Goal: Find specific page/section: Find specific page/section

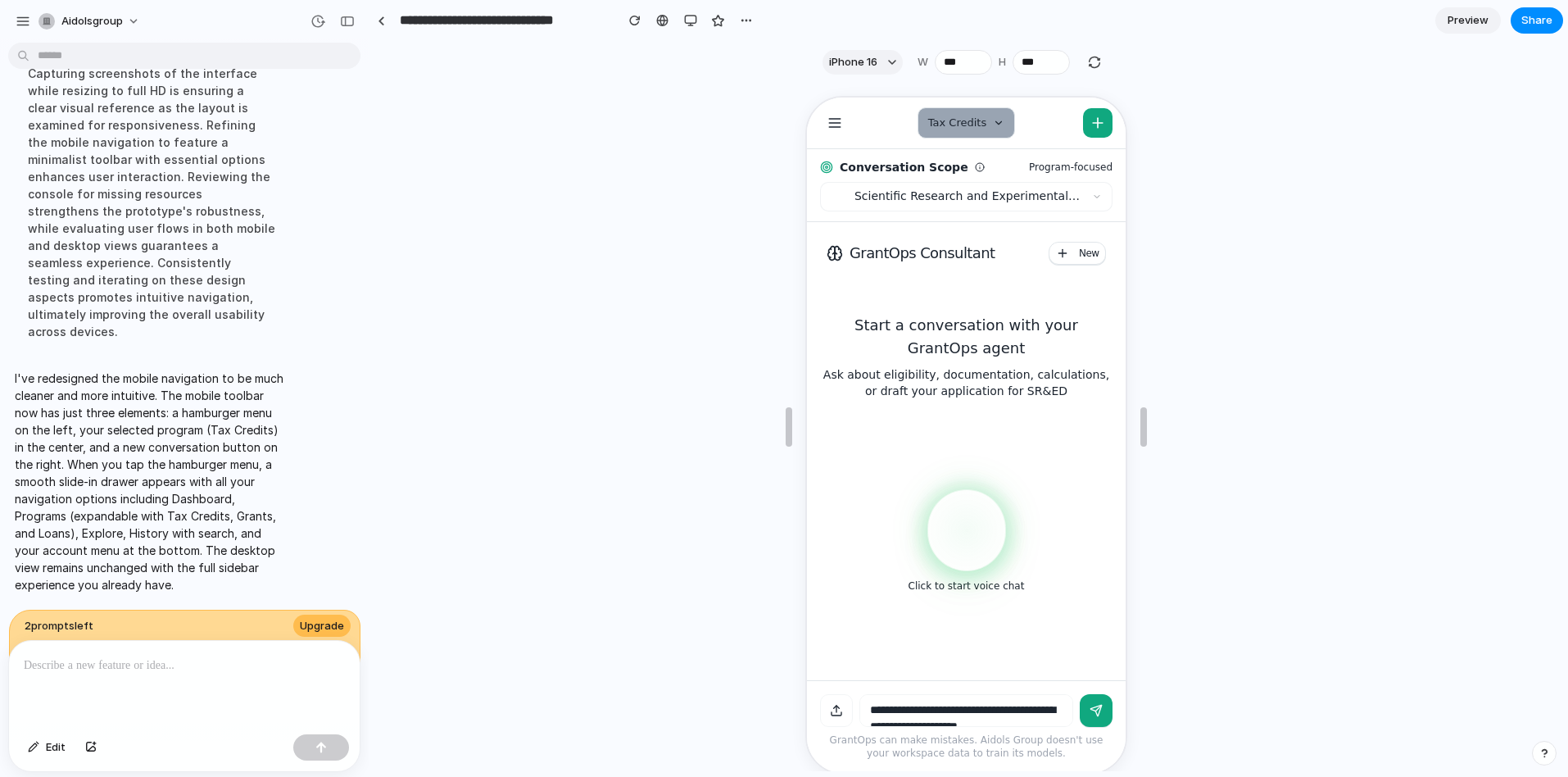
scroll to position [4, 0]
click at [384, 26] on link at bounding box center [381, 20] width 25 height 25
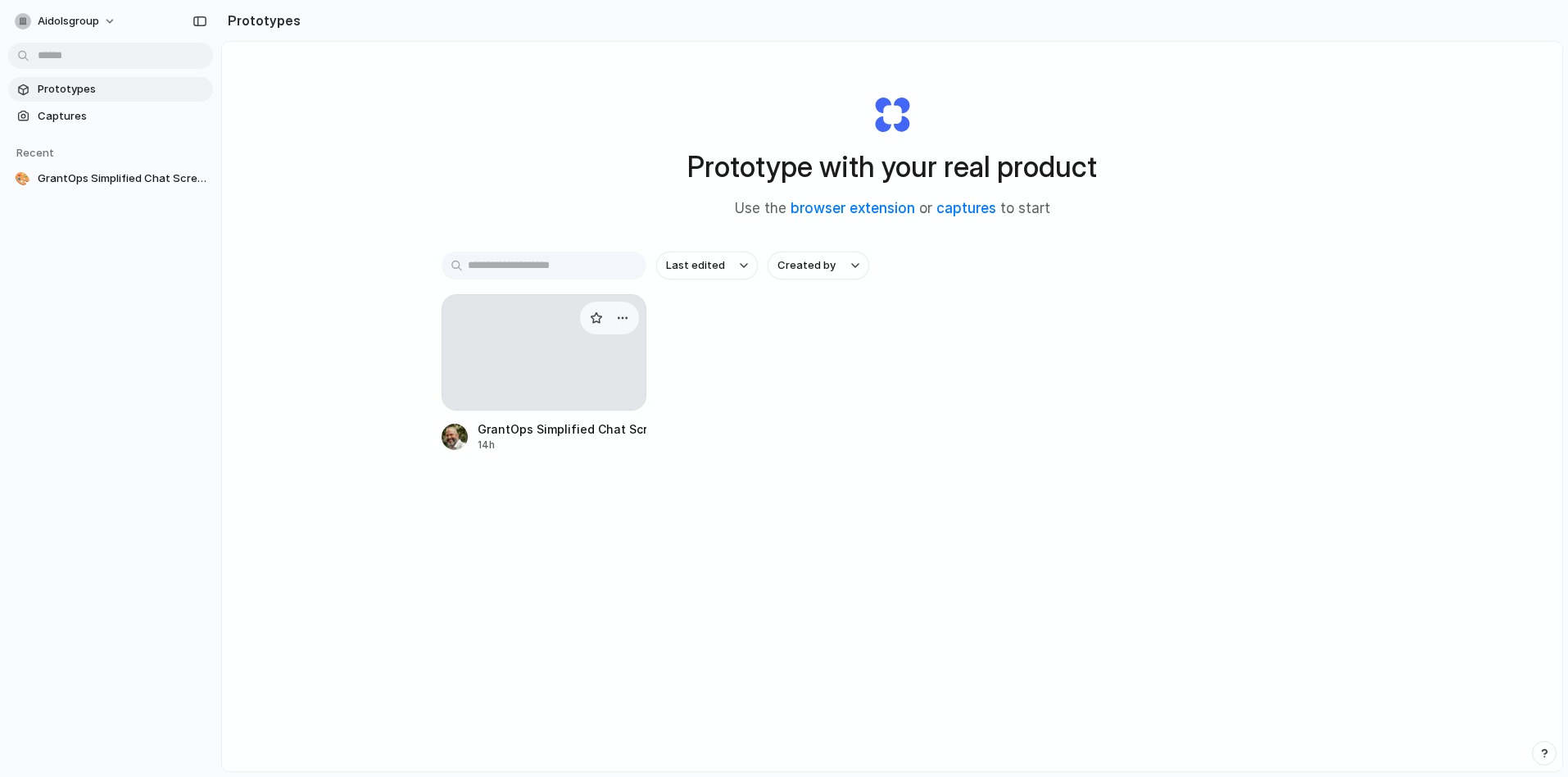
click at [546, 335] on div at bounding box center [544, 352] width 205 height 117
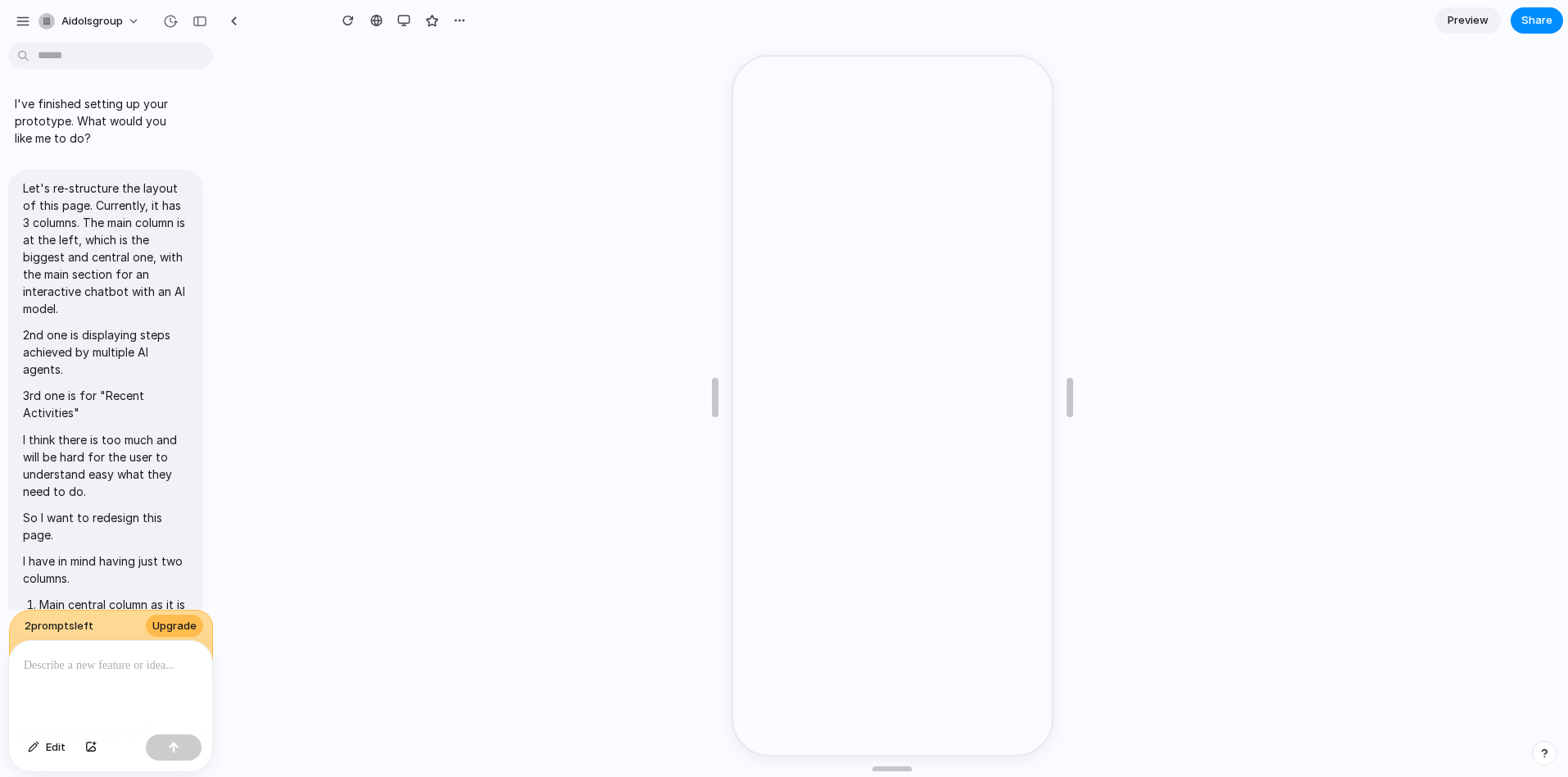
type input "**********"
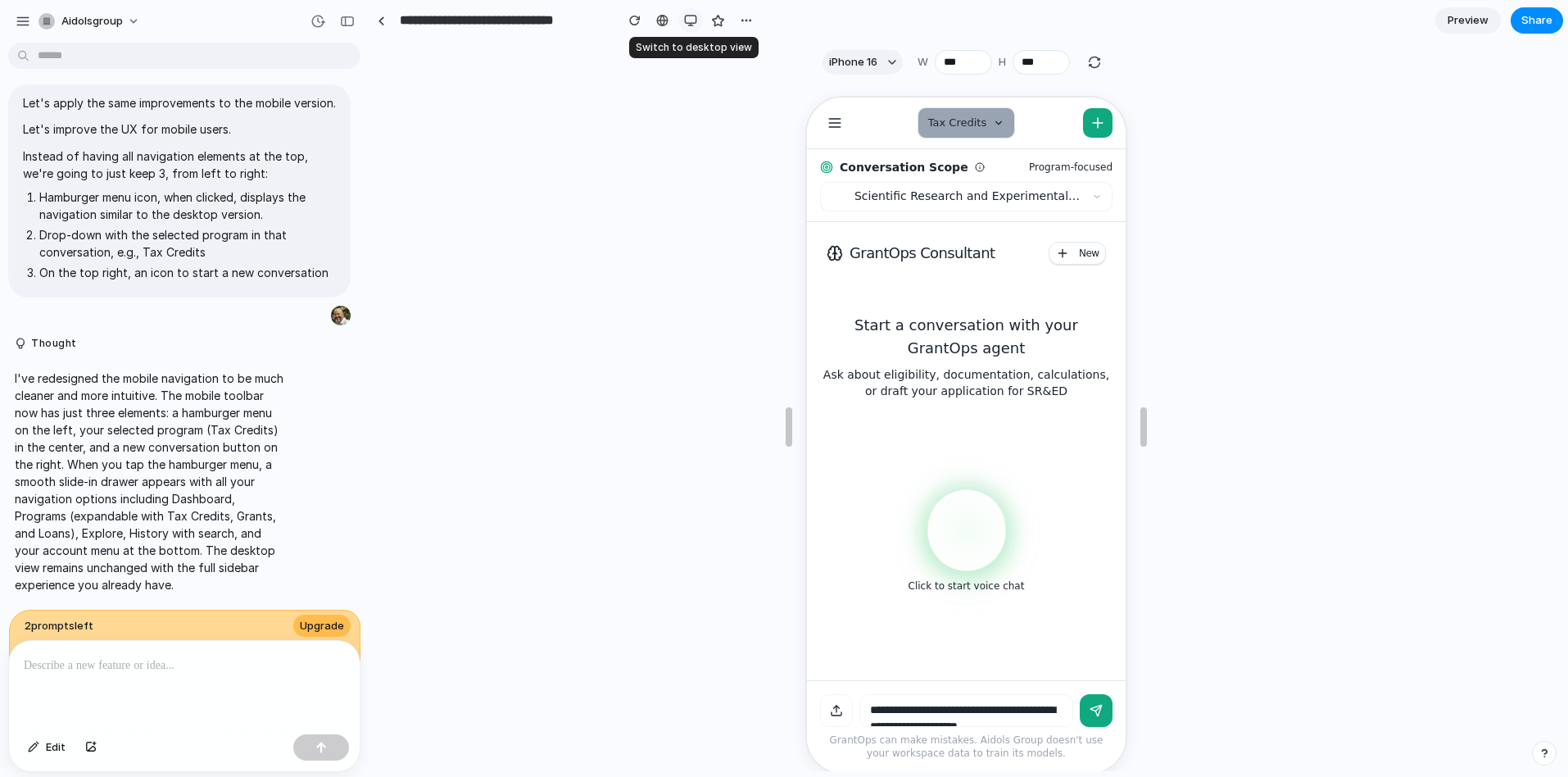
click at [692, 24] on div "button" at bounding box center [690, 20] width 13 height 13
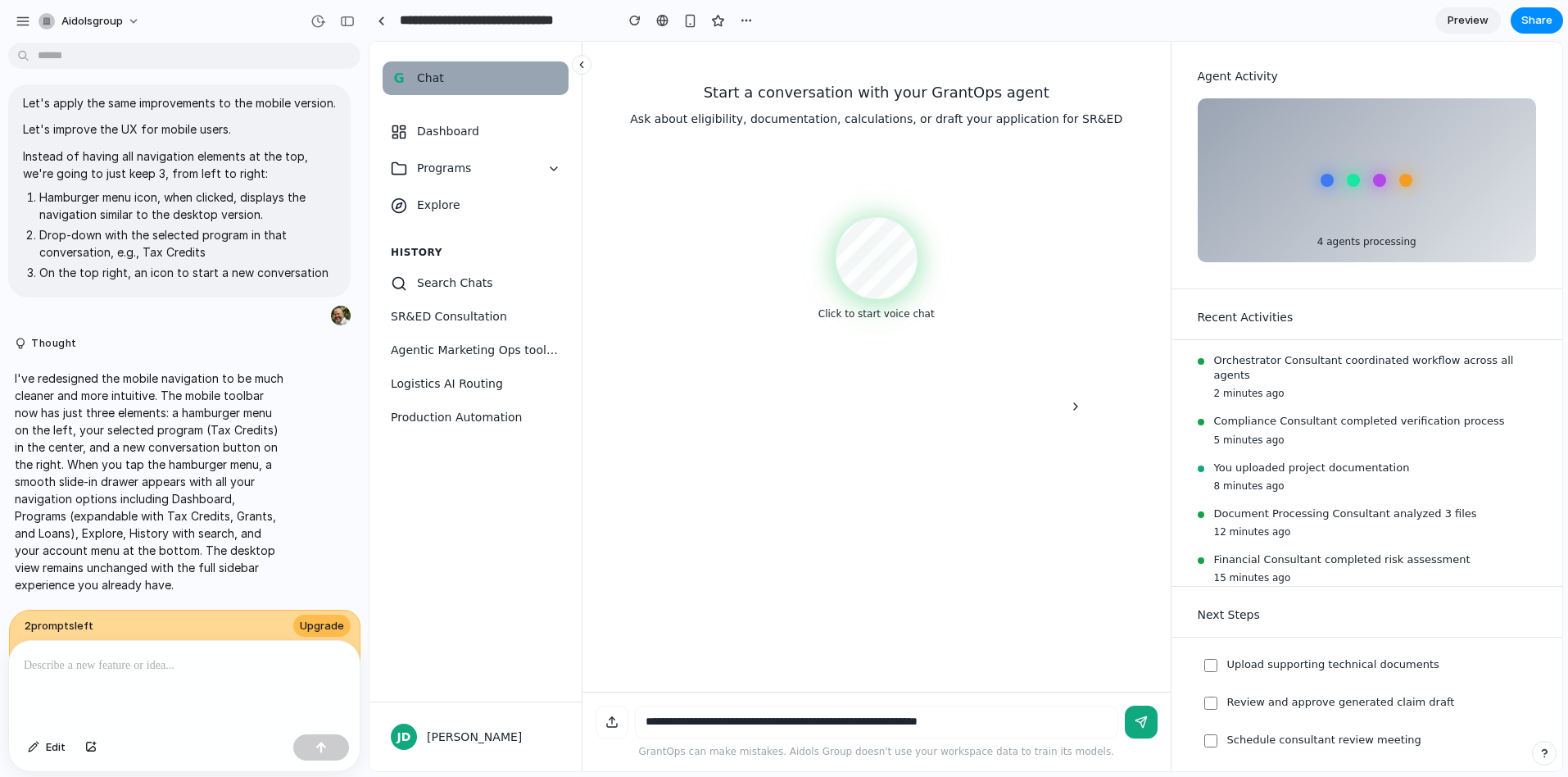
click at [577, 70] on icon at bounding box center [581, 64] width 12 height 12
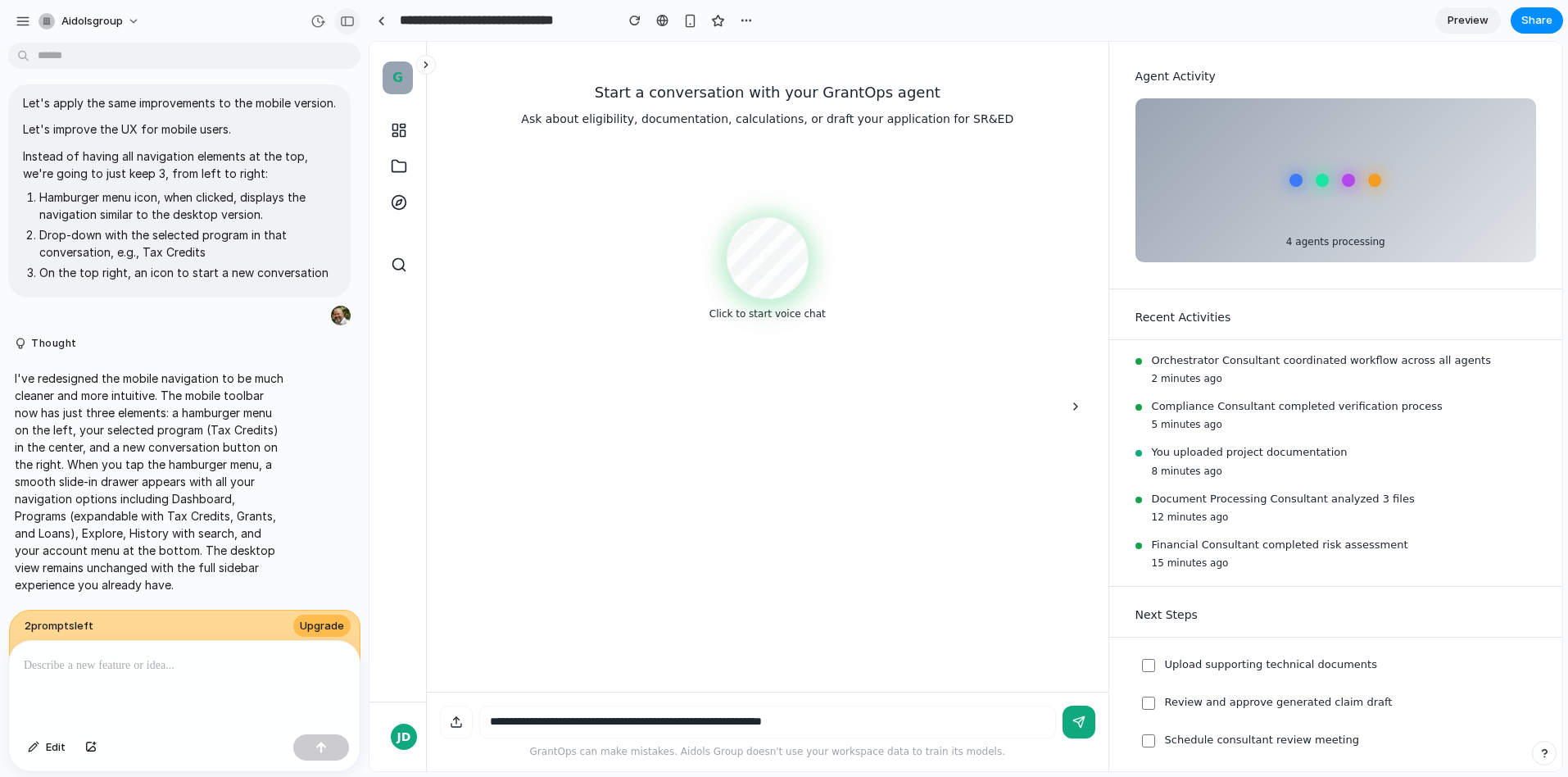
click at [339, 20] on button "button" at bounding box center [347, 20] width 26 height 26
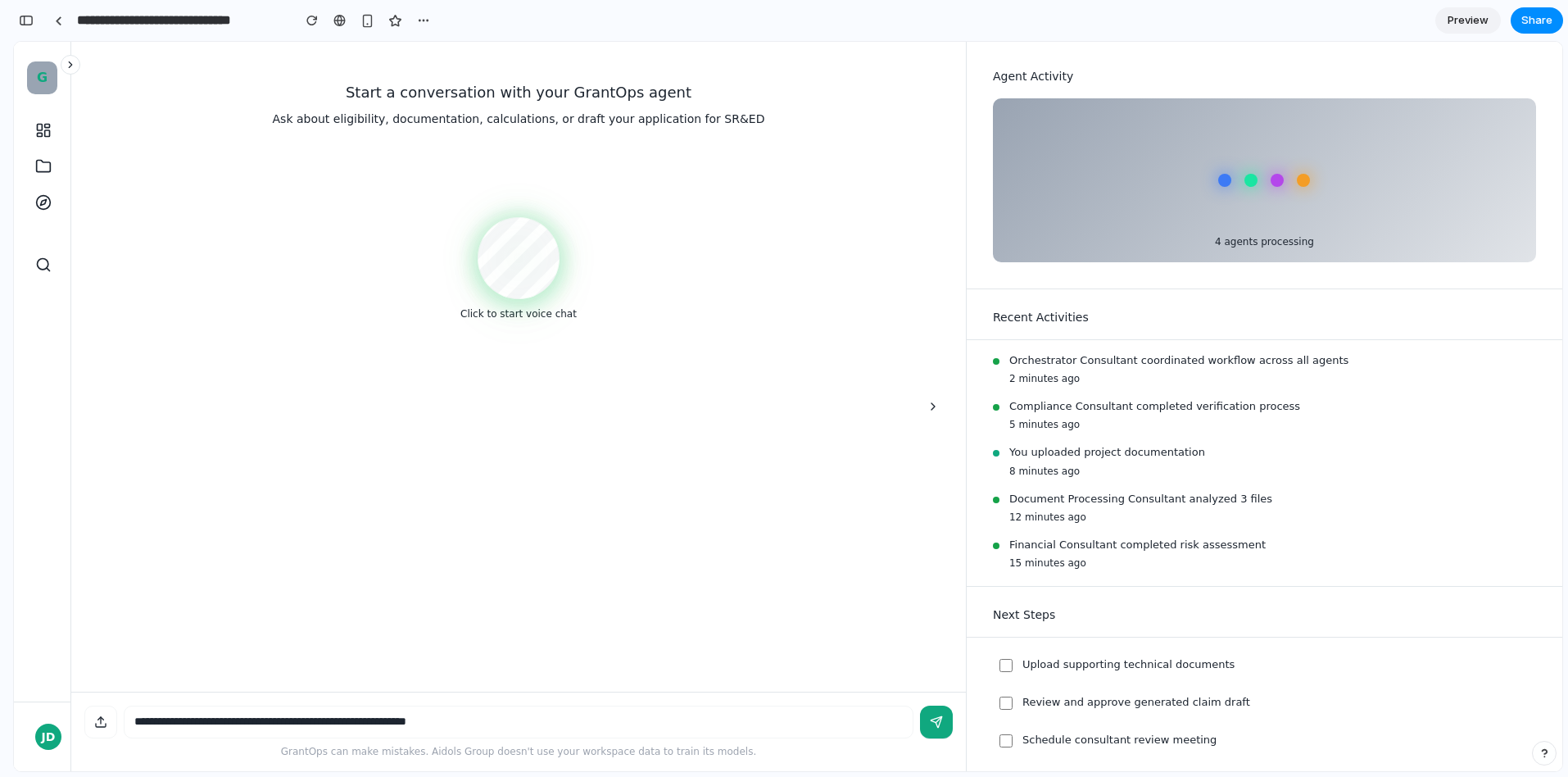
scroll to position [8895, 0]
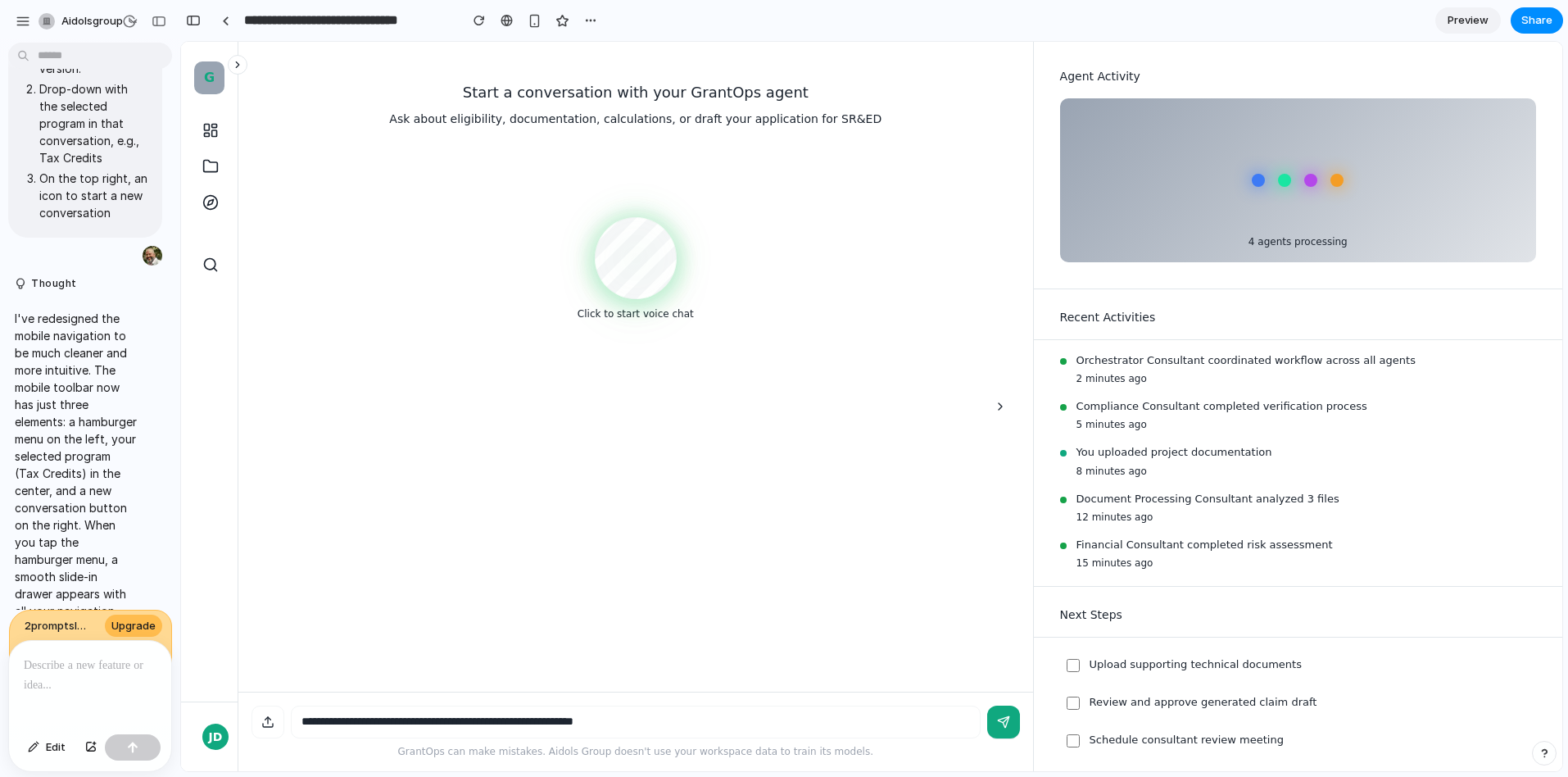
click at [237, 67] on icon at bounding box center [237, 64] width 12 height 12
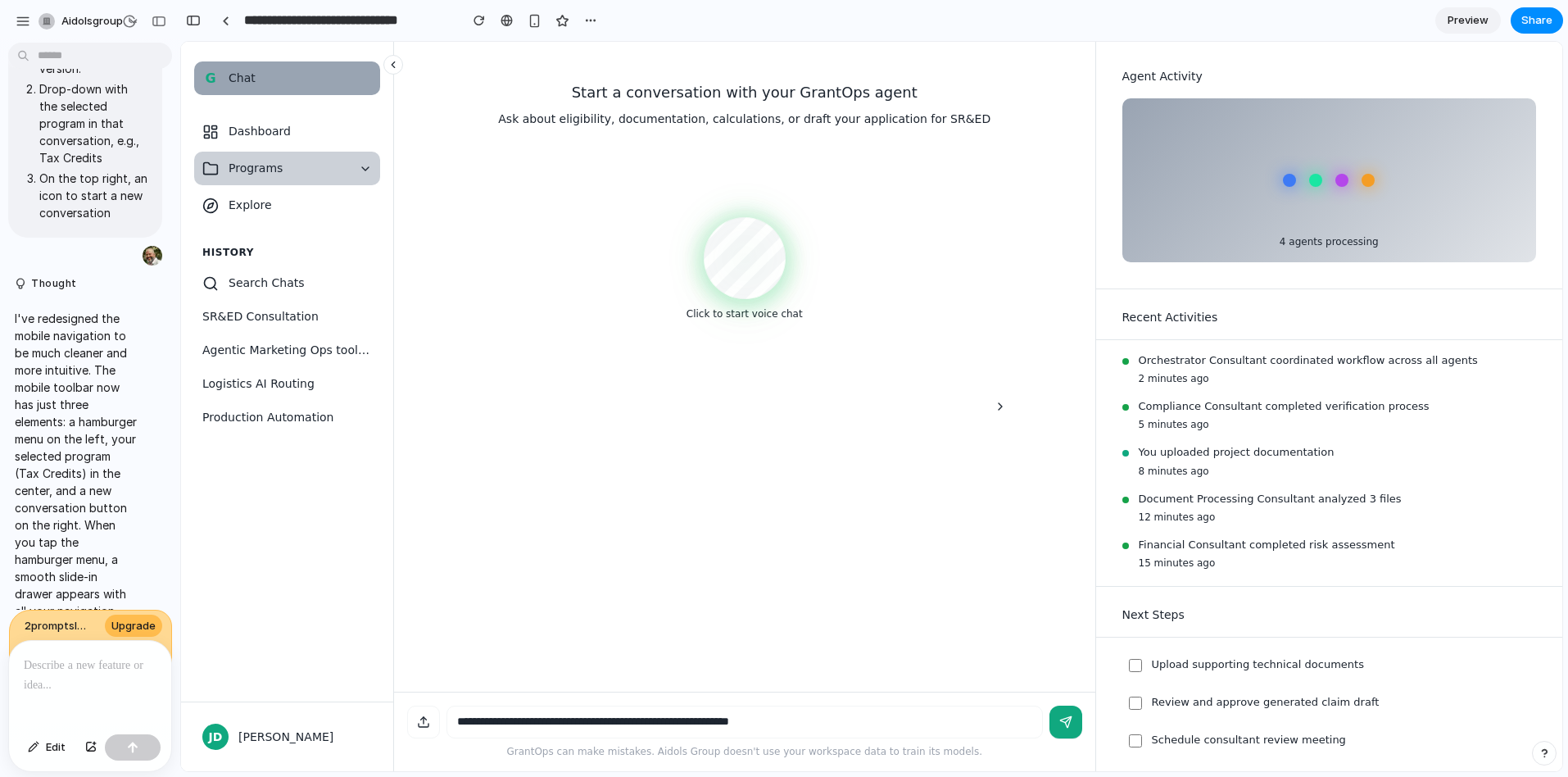
click at [341, 164] on span "Programs" at bounding box center [289, 168] width 120 height 17
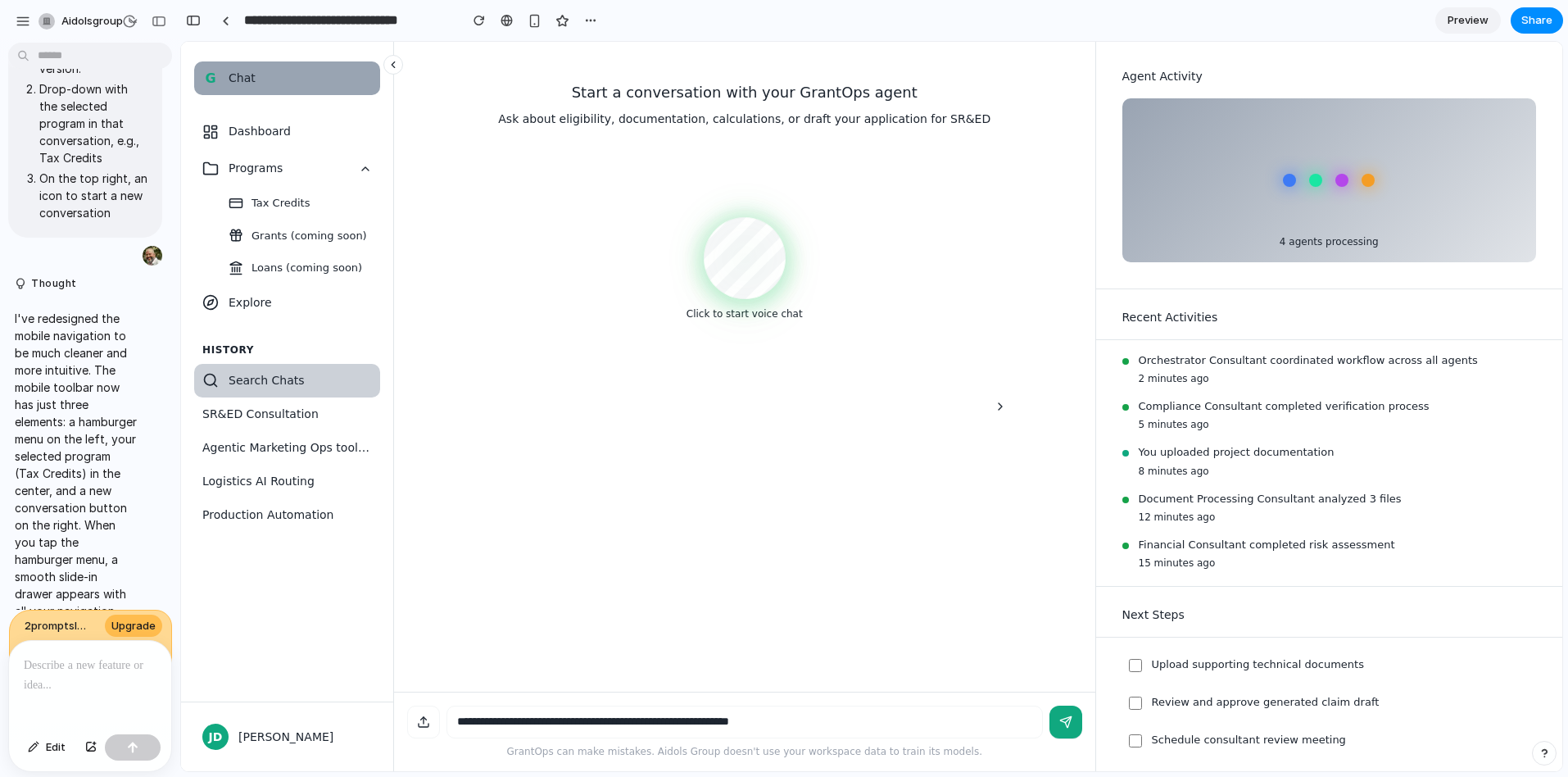
click at [243, 380] on span "Search Chats" at bounding box center [300, 380] width 143 height 17
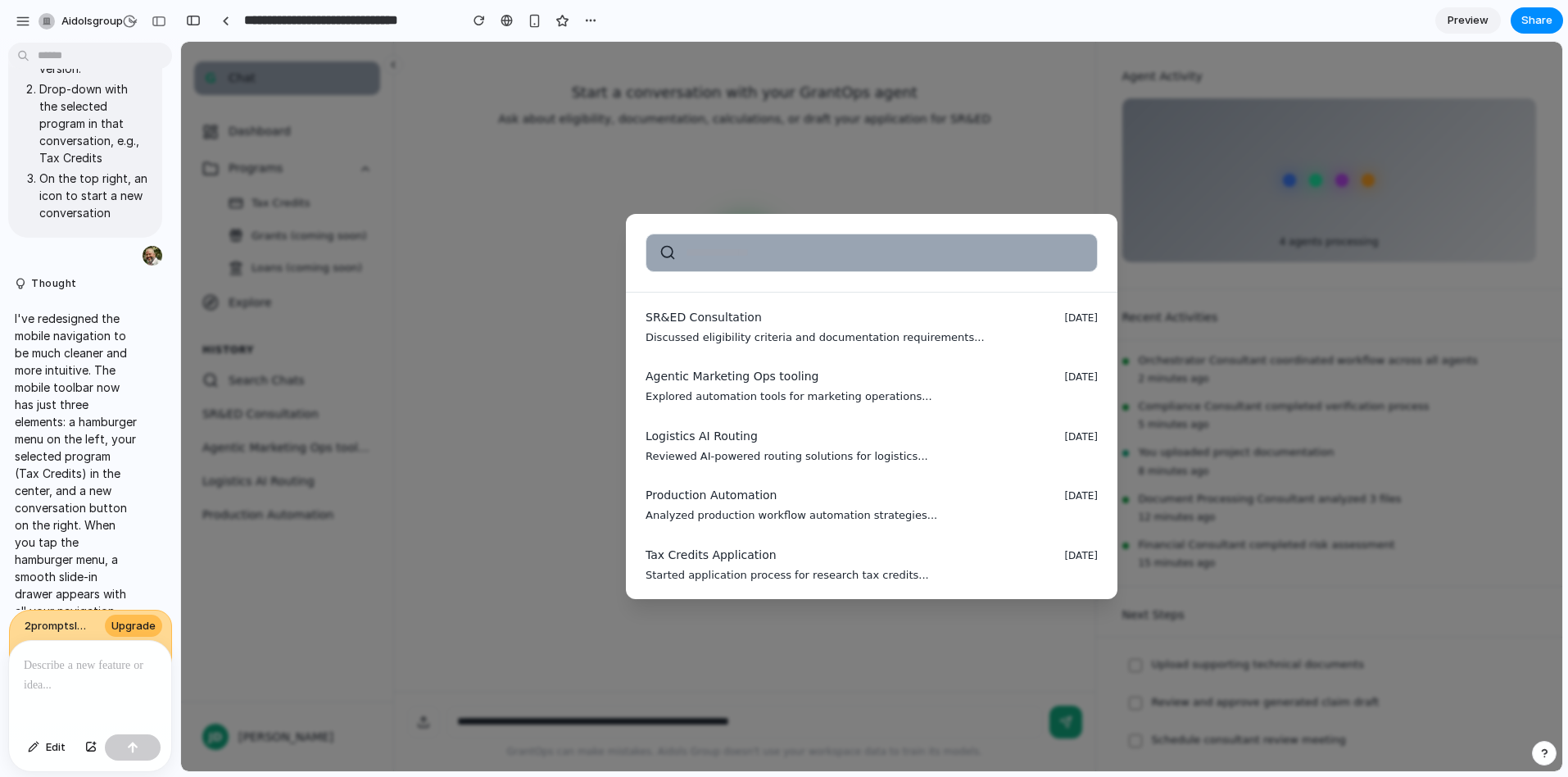
click at [699, 249] on input "text" at bounding box center [885, 252] width 398 height 17
click at [578, 290] on div "SR&ED Consultation [DATE] Discussed eligibility criteria and documentation requ…" at bounding box center [871, 406] width 1381 height 729
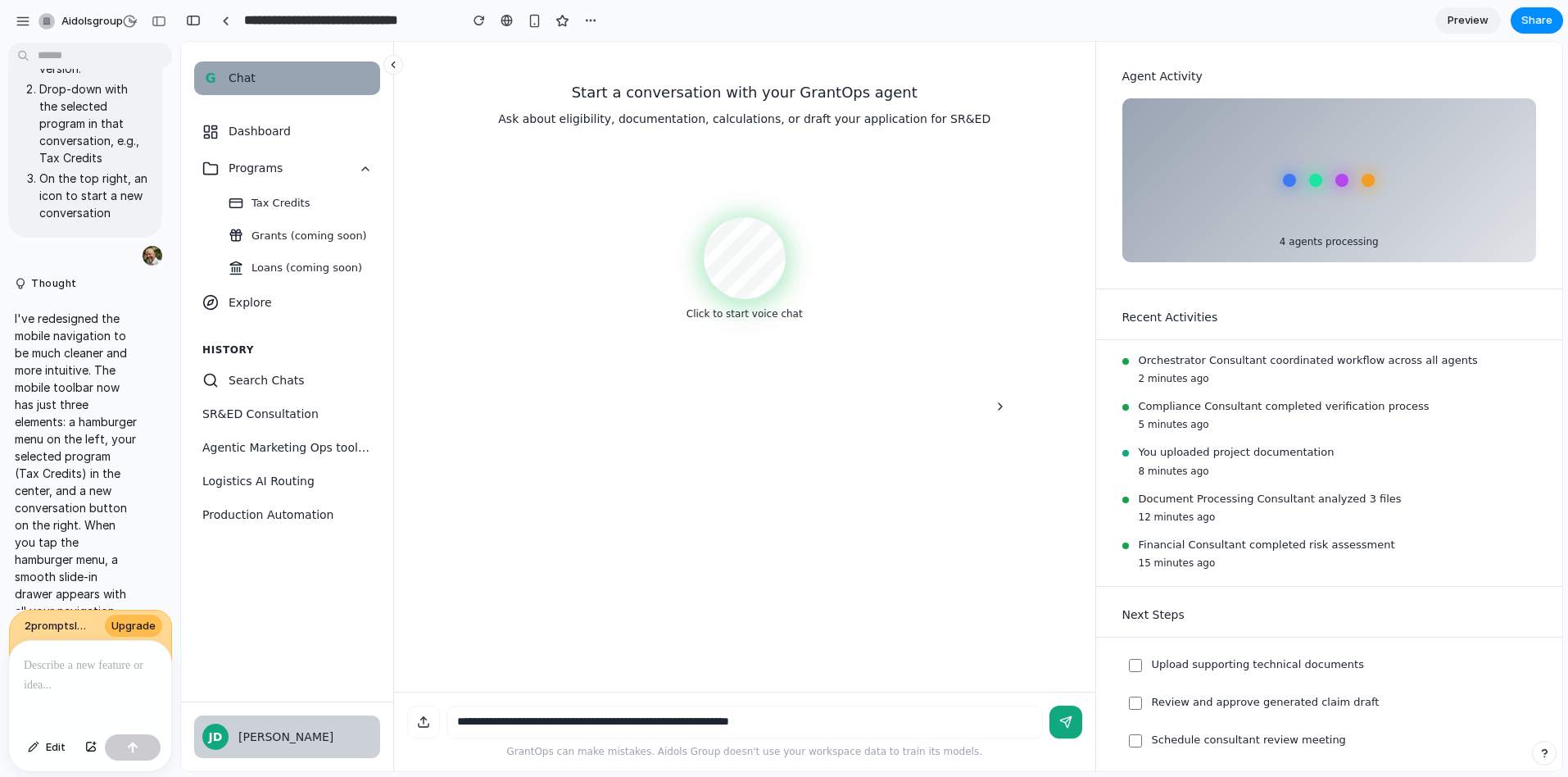
click at [246, 729] on div "[PERSON_NAME]" at bounding box center [306, 737] width 134 height 17
click at [395, 66] on icon at bounding box center [393, 64] width 12 height 12
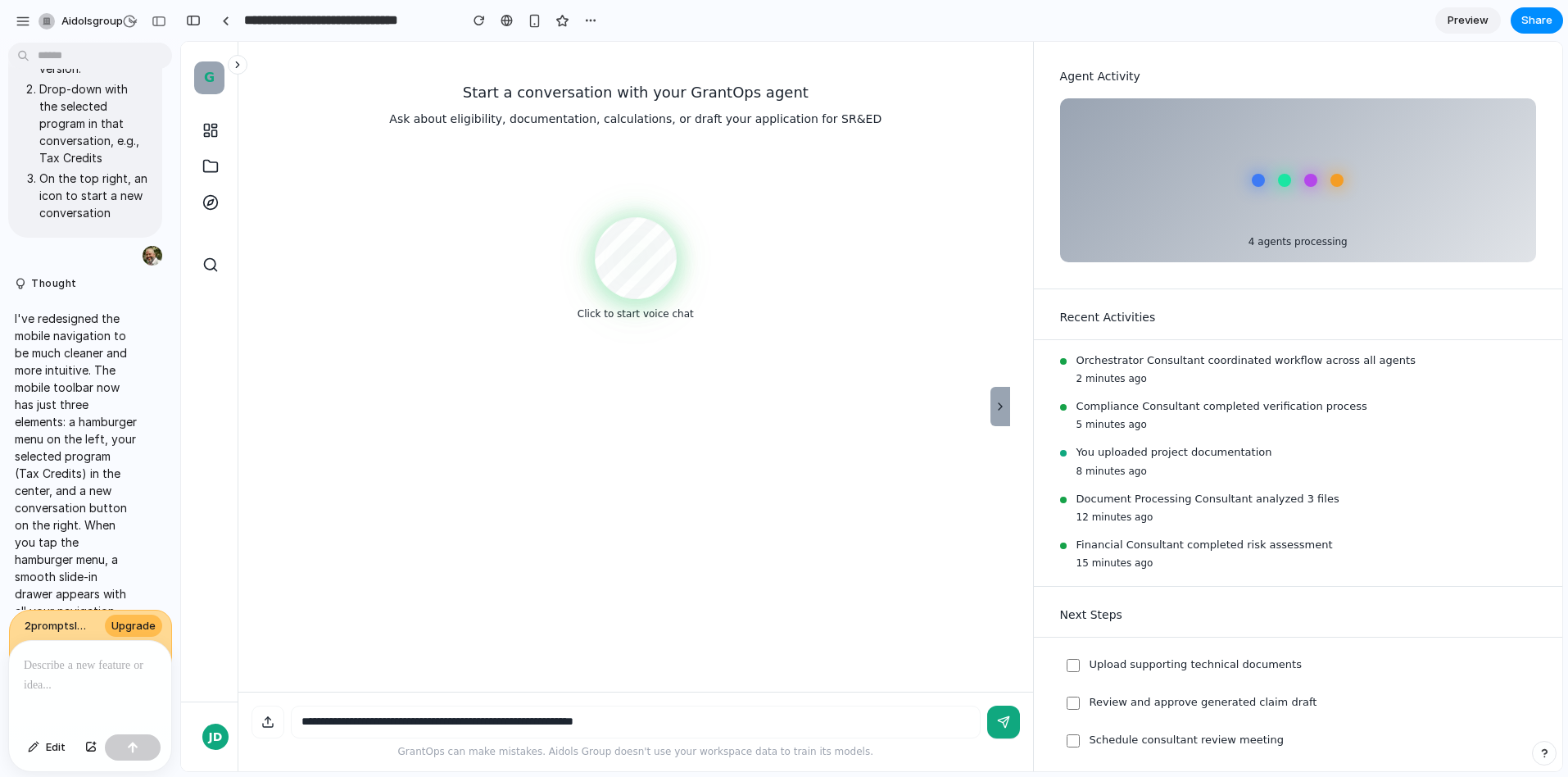
click at [1004, 402] on icon "Hide sidebar" at bounding box center [1000, 406] width 13 height 13
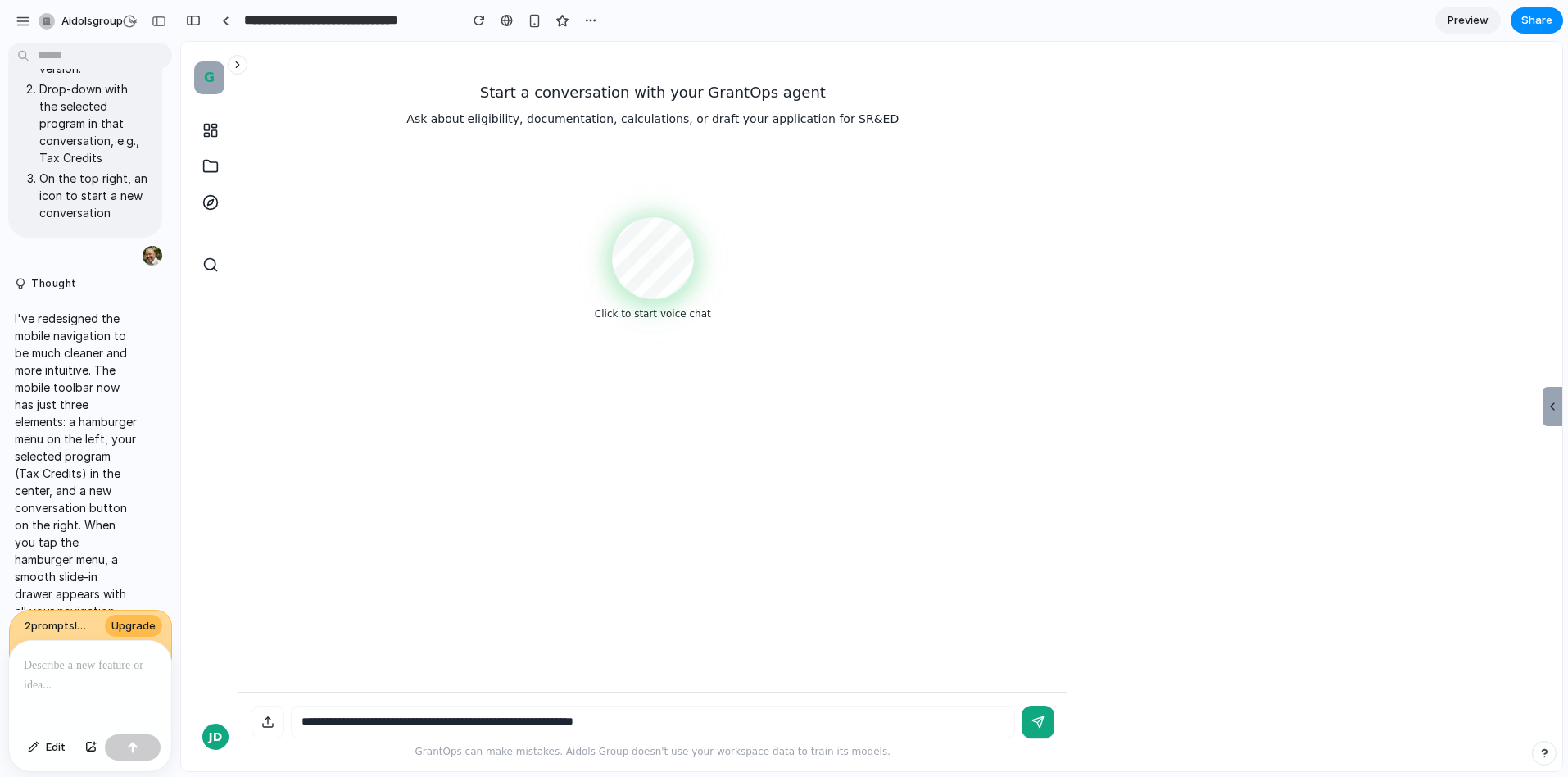
click at [1559, 406] on icon "Show sidebar" at bounding box center [1552, 406] width 13 height 13
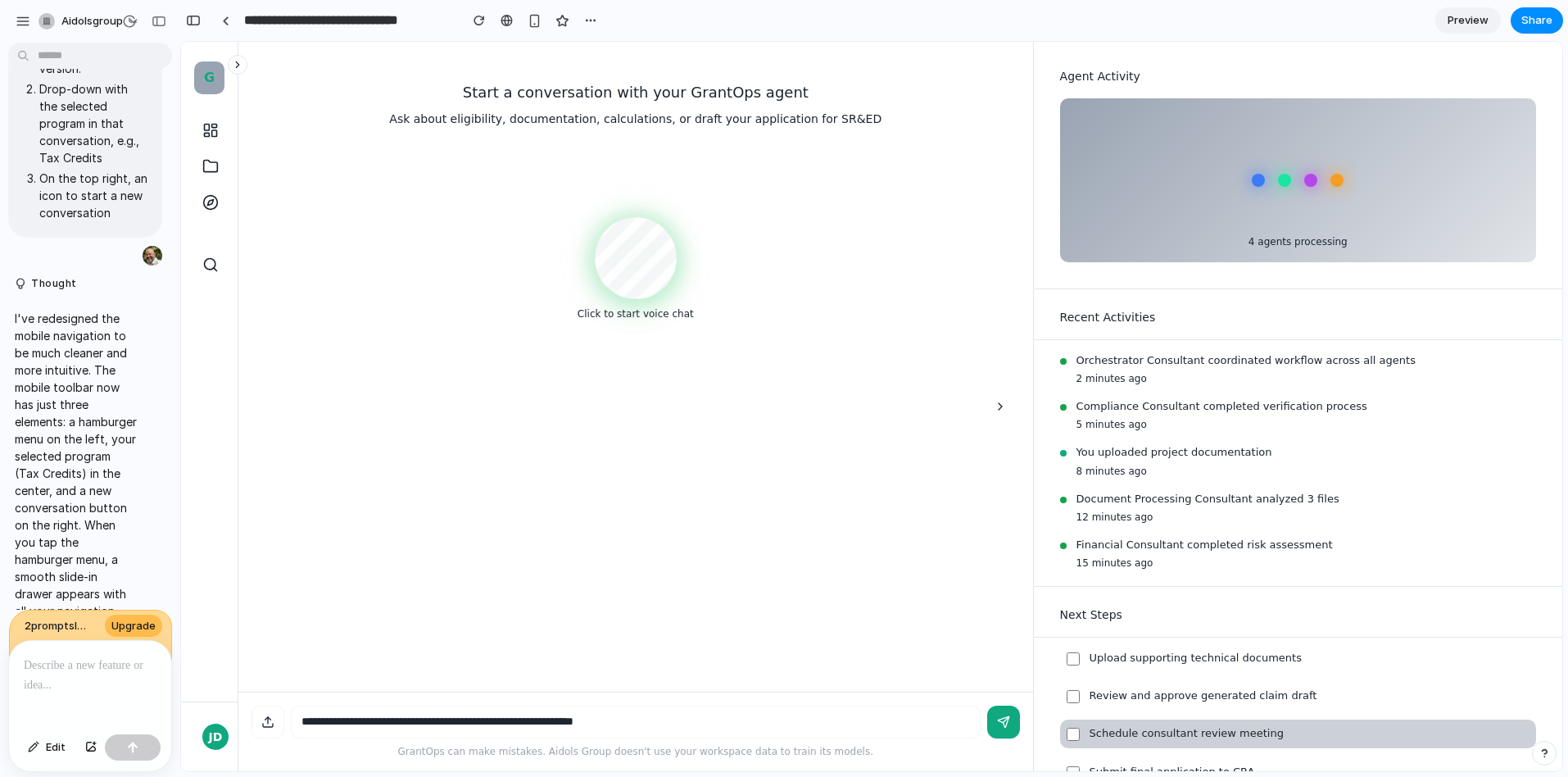
scroll to position [0, 0]
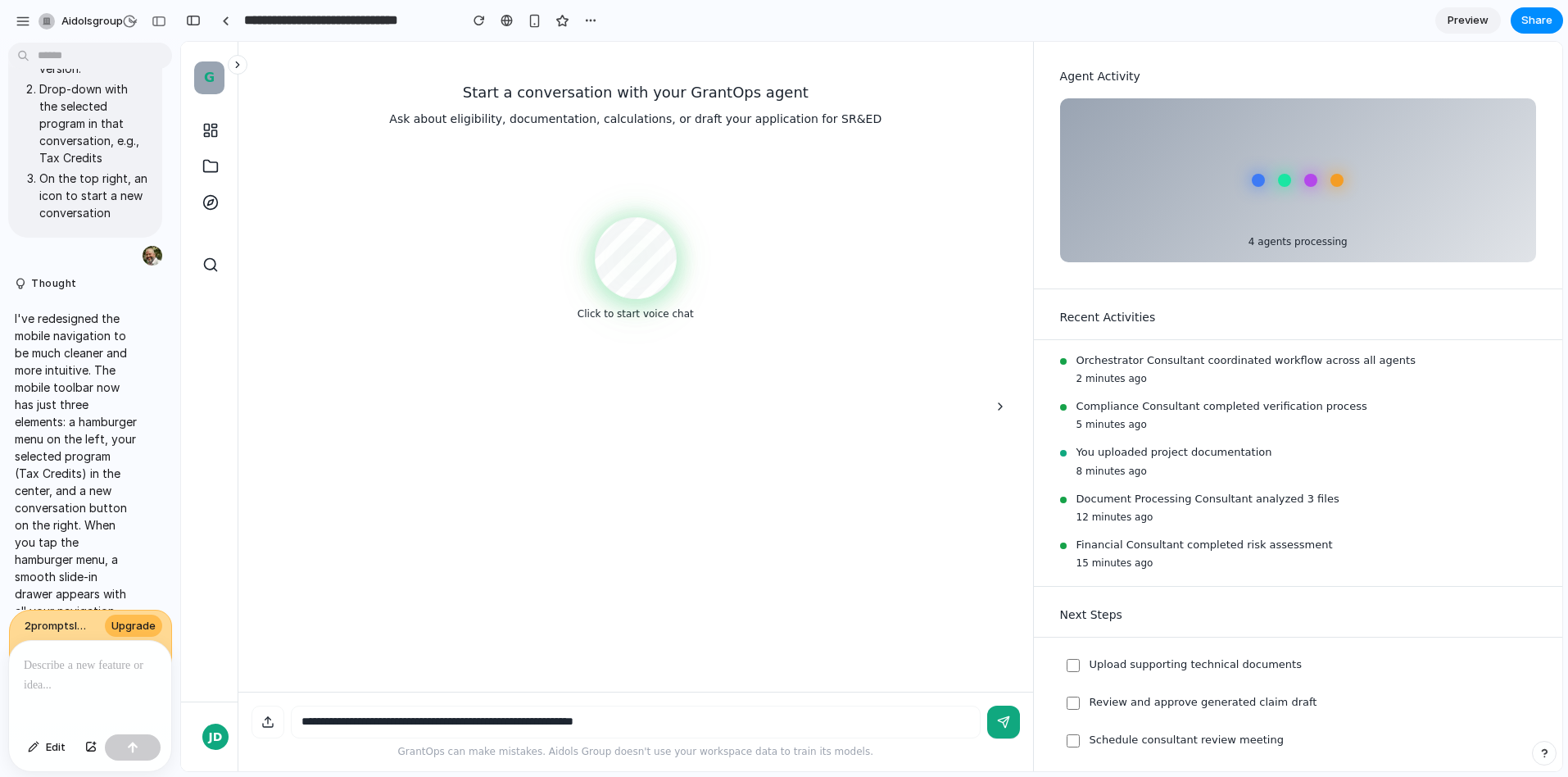
click at [240, 67] on icon at bounding box center [237, 64] width 12 height 12
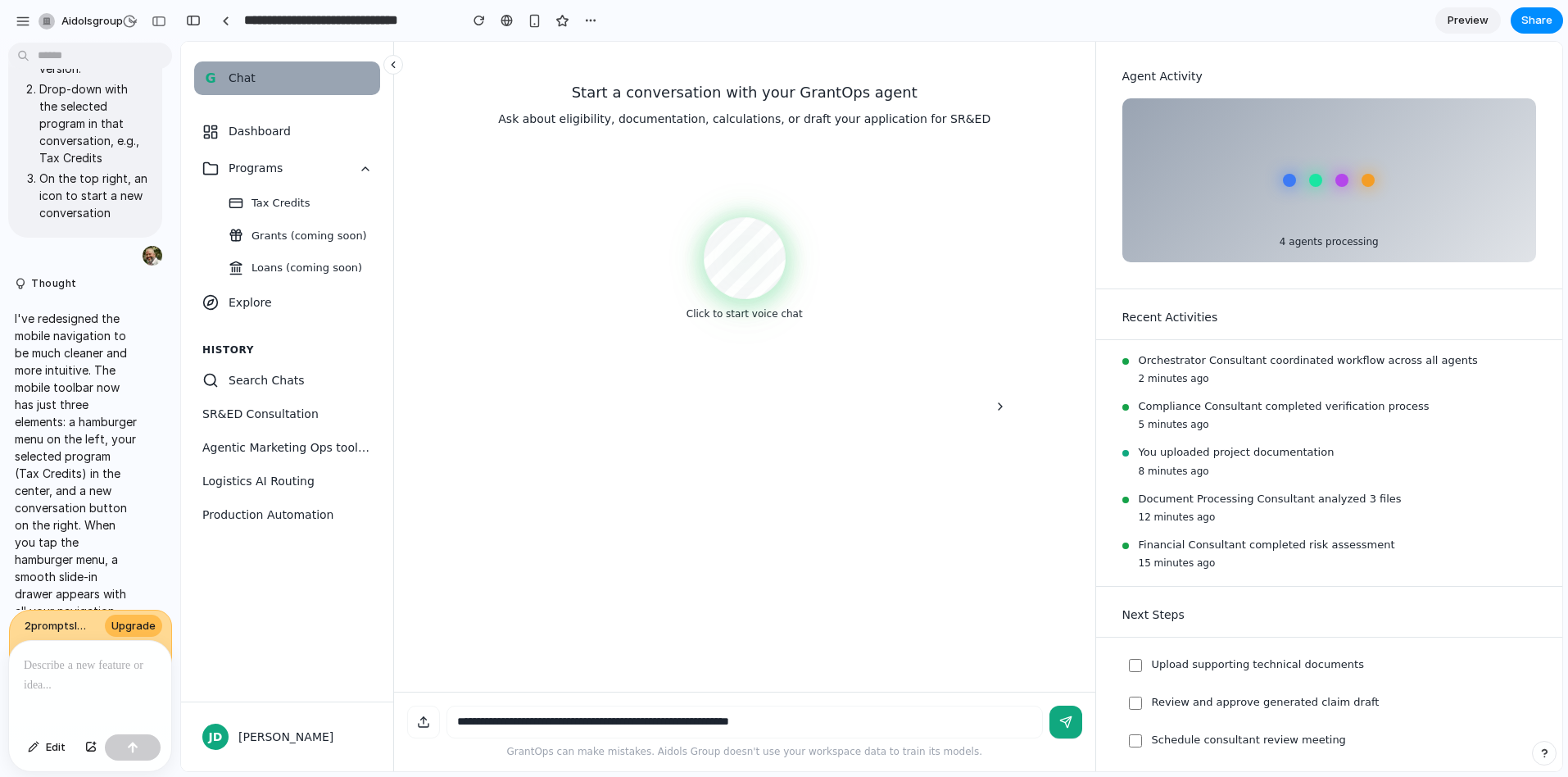
click at [395, 68] on icon at bounding box center [393, 64] width 12 height 12
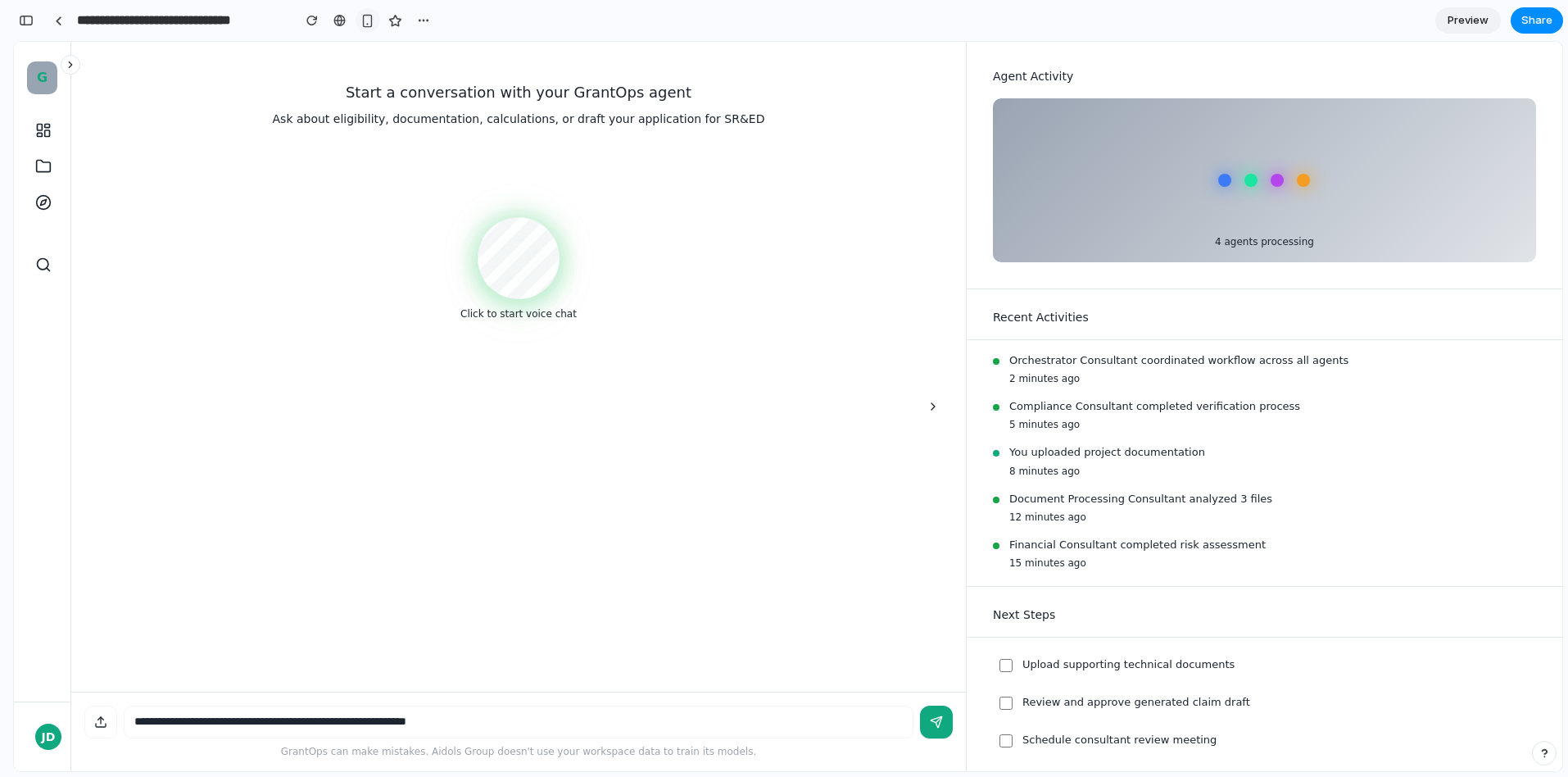
click at [367, 21] on div "button" at bounding box center [368, 21] width 14 height 14
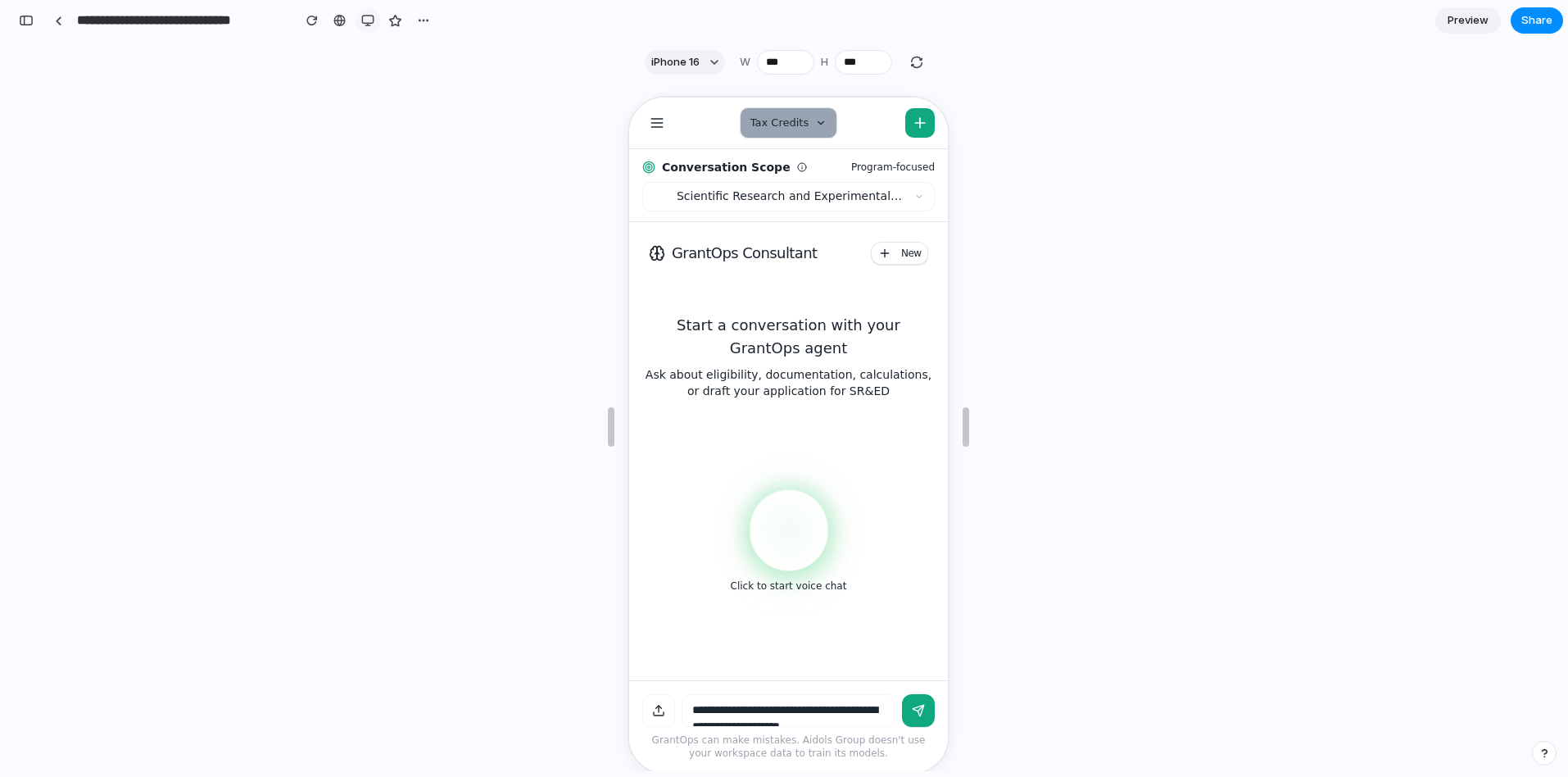
click at [368, 23] on div "button" at bounding box center [368, 20] width 13 height 13
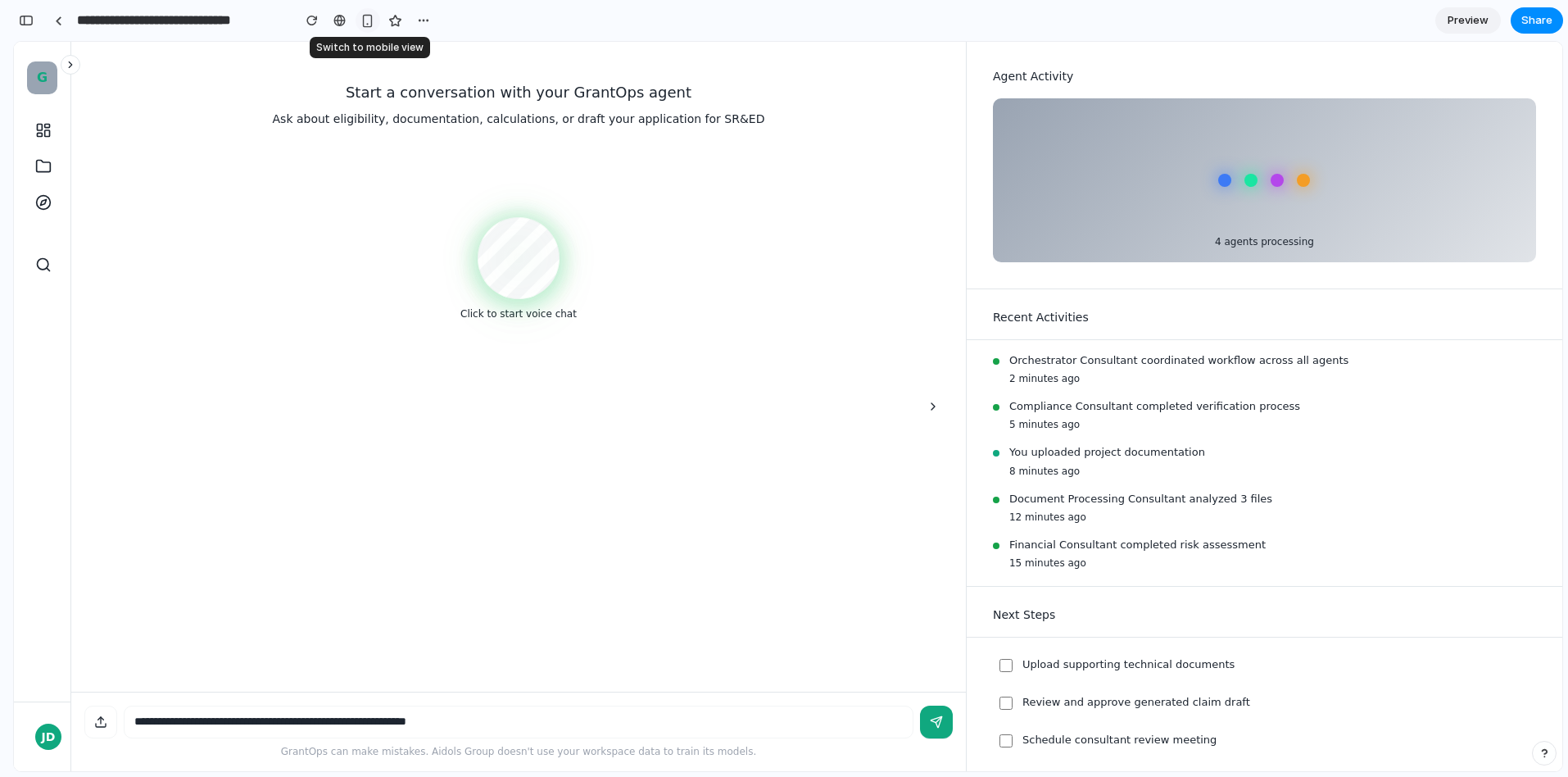
click at [368, 23] on div "button" at bounding box center [368, 21] width 14 height 14
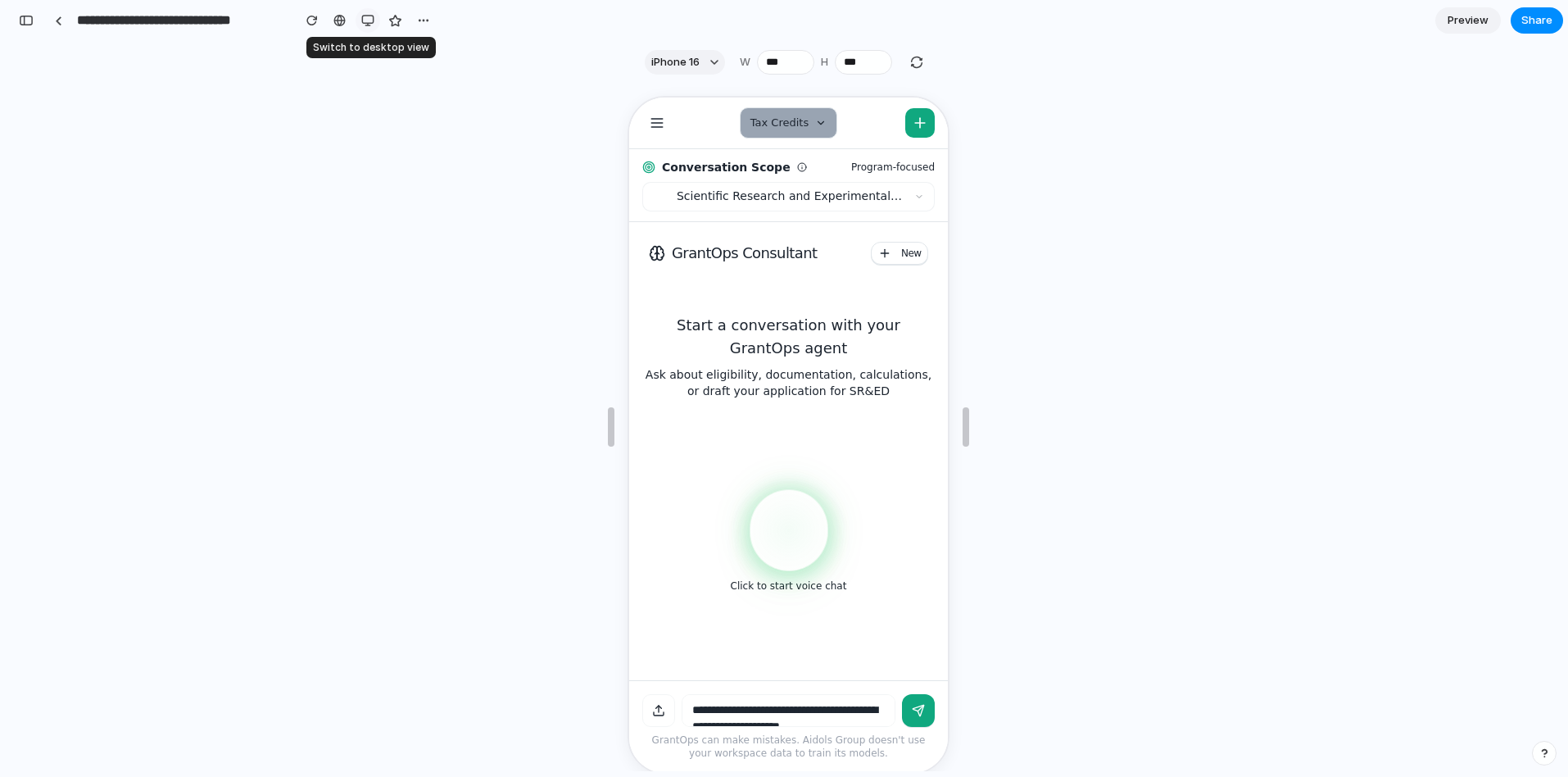
click at [370, 26] on div "button" at bounding box center [368, 20] width 13 height 13
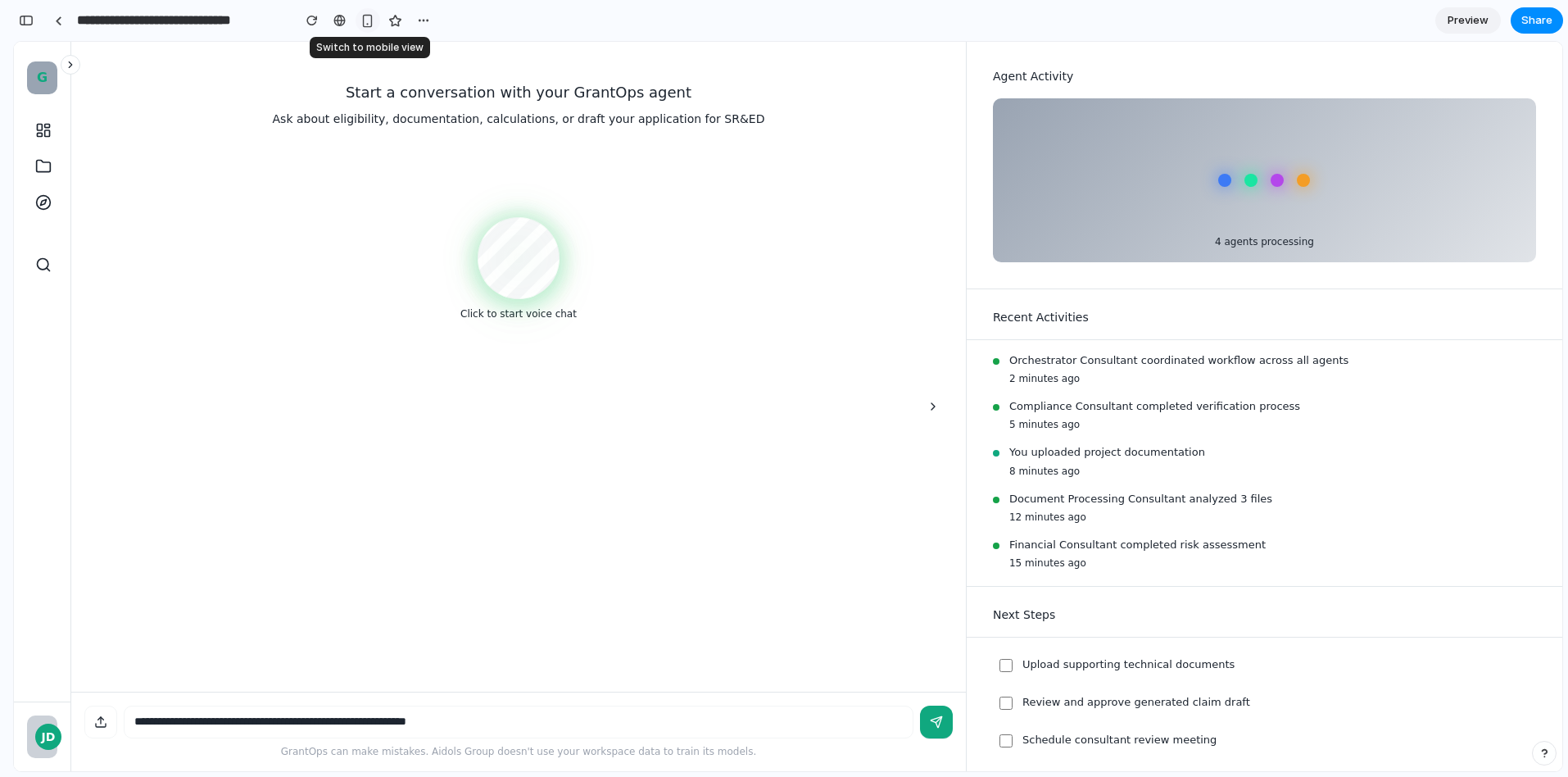
click at [43, 748] on div "JD" at bounding box center [48, 736] width 26 height 26
click at [68, 60] on icon at bounding box center [70, 64] width 12 height 12
